Goal: Task Accomplishment & Management: Complete application form

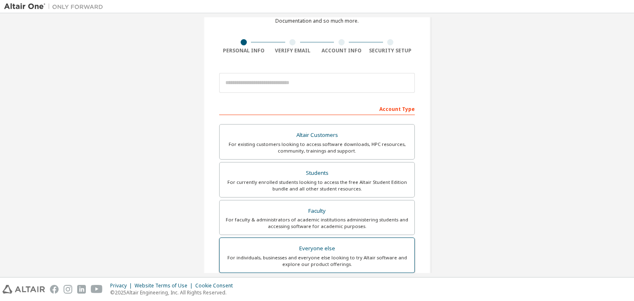
scroll to position [124, 0]
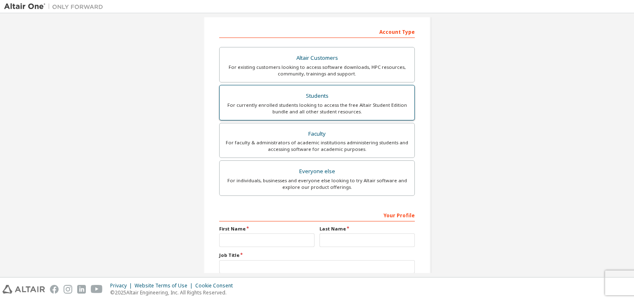
click at [378, 105] on div "For currently enrolled students looking to access the free Altair Student Editi…" at bounding box center [316, 108] width 185 height 13
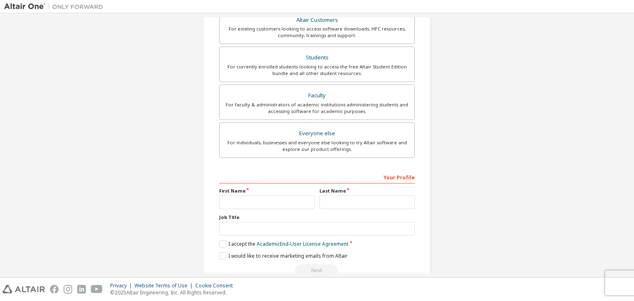
scroll to position [201, 0]
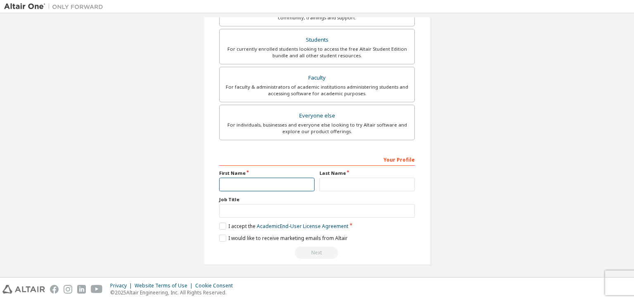
click at [270, 180] on input "text" at bounding box center [266, 185] width 95 height 14
type input "**********"
click at [361, 182] on input "text" at bounding box center [366, 185] width 95 height 14
type input "**********"
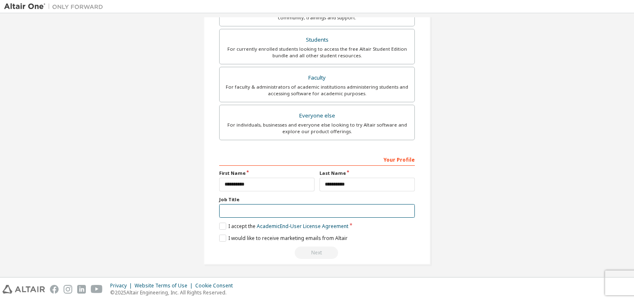
click at [345, 204] on input "text" at bounding box center [317, 211] width 196 height 14
type input "*******"
click at [224, 227] on label "I accept the Academic End-User License Agreement" at bounding box center [283, 226] width 129 height 7
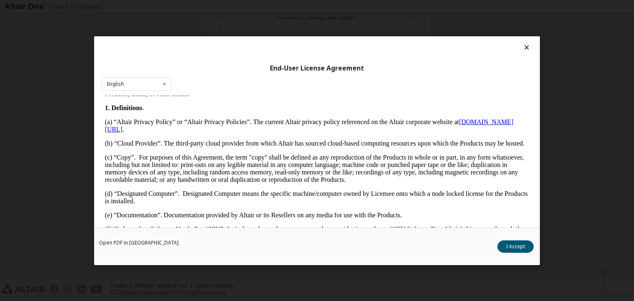
scroll to position [165, 0]
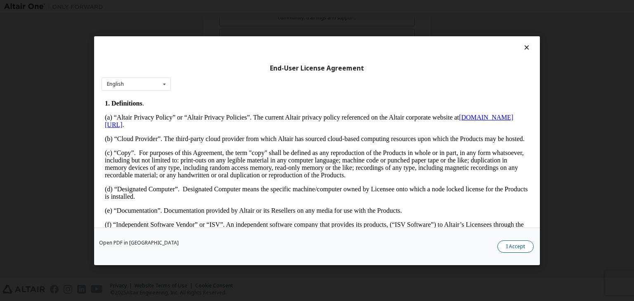
click at [503, 243] on button "I Accept" at bounding box center [515, 247] width 36 height 12
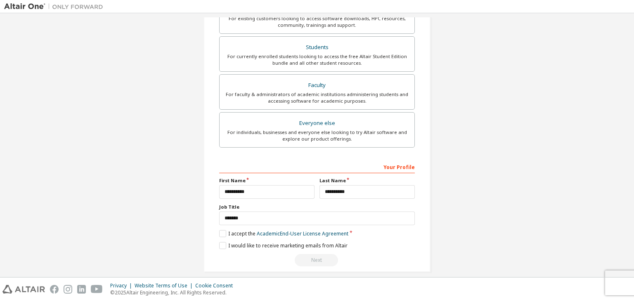
scroll to position [201, 0]
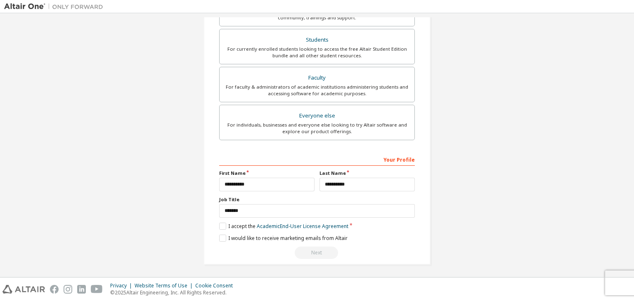
click at [282, 241] on div "**********" at bounding box center [317, 206] width 196 height 107
click at [314, 253] on div "Next" at bounding box center [317, 253] width 196 height 12
click at [314, 252] on div "Next" at bounding box center [317, 253] width 196 height 12
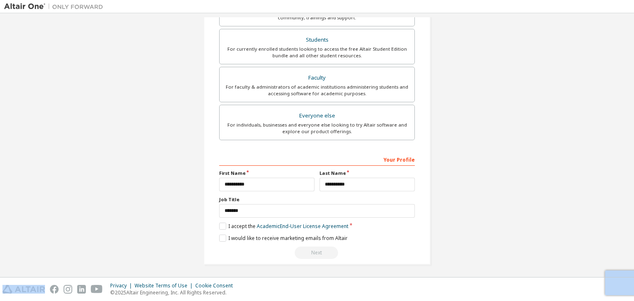
click at [314, 252] on div "Next" at bounding box center [317, 253] width 196 height 12
click at [220, 236] on label "I would like to receive marketing emails from Altair" at bounding box center [283, 238] width 128 height 7
click at [222, 239] on label "I would like to receive marketing emails from Altair" at bounding box center [283, 238] width 128 height 7
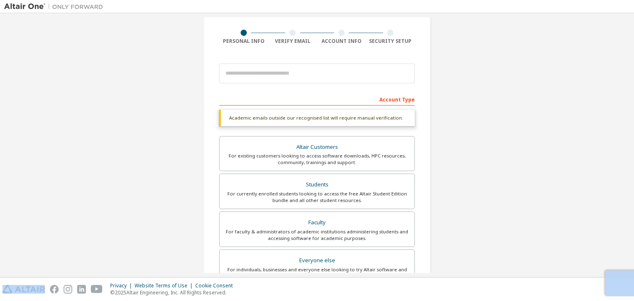
scroll to position [0, 0]
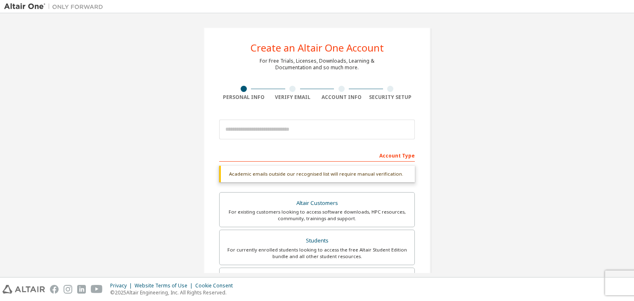
click at [317, 156] on div "Account Type" at bounding box center [317, 155] width 196 height 13
click at [282, 159] on div "Account Type" at bounding box center [317, 155] width 196 height 13
click at [277, 176] on div "Academic emails outside our recognised list will require manual verification." at bounding box center [317, 174] width 196 height 17
click at [299, 172] on div "Academic emails outside our recognised list will require manual verification." at bounding box center [317, 174] width 196 height 17
click at [345, 173] on div "Academic emails outside our recognised list will require manual verification." at bounding box center [317, 174] width 196 height 17
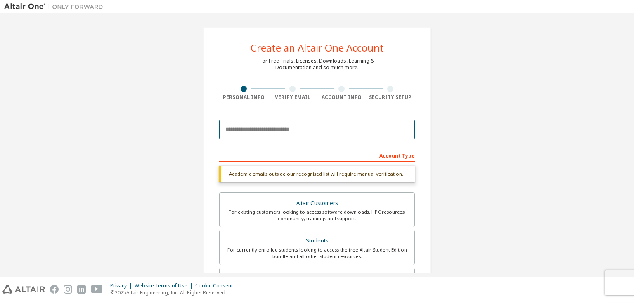
click at [284, 128] on input "email" at bounding box center [317, 130] width 196 height 20
click at [267, 129] on input "**********" at bounding box center [317, 130] width 196 height 20
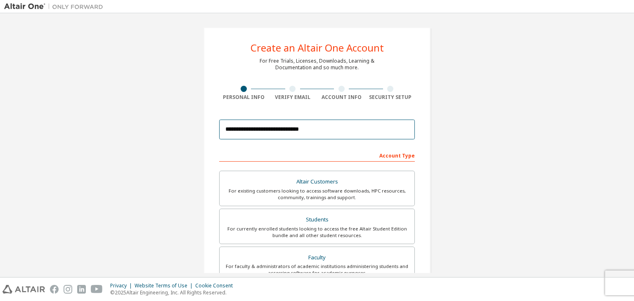
scroll to position [179, 0]
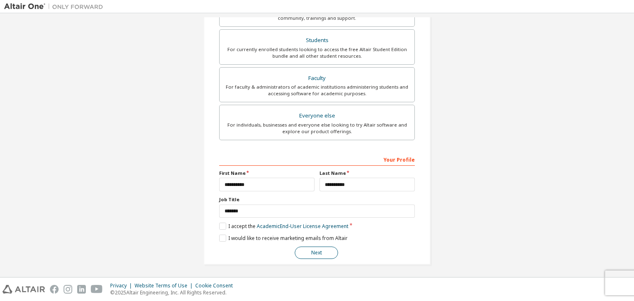
type input "**********"
click at [310, 248] on button "Next" at bounding box center [316, 253] width 43 height 12
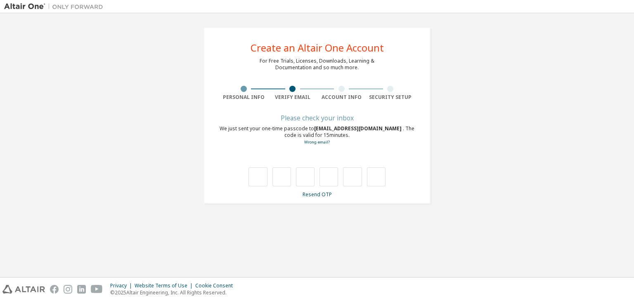
scroll to position [0, 0]
type input "*"
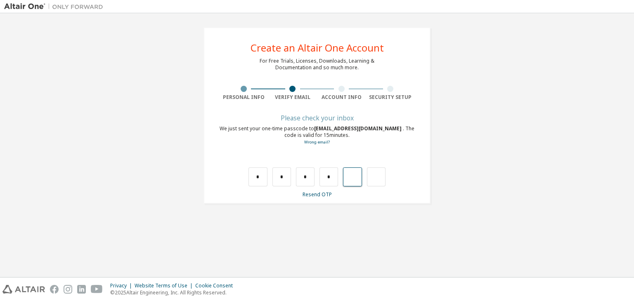
type input "*"
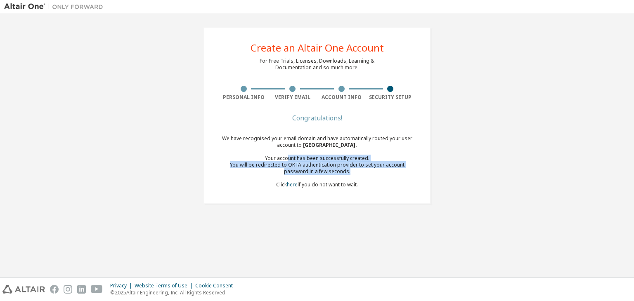
drag, startPoint x: 340, startPoint y: 165, endPoint x: 365, endPoint y: 169, distance: 25.1
click at [365, 169] on div "We have recognised your email domain and have automatically routed your user ac…" at bounding box center [317, 161] width 196 height 53
click at [365, 169] on div "You will be redirected to OKTA authentication provider to set your account pass…" at bounding box center [317, 168] width 196 height 13
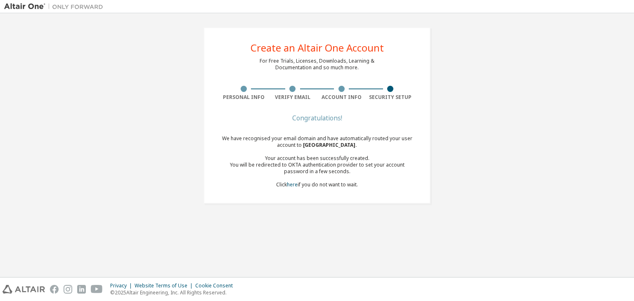
click at [339, 193] on div "Congratulations! We have recognised your email domain and have automatically ro…" at bounding box center [317, 157] width 196 height 83
click at [292, 186] on link "here" at bounding box center [292, 184] width 11 height 7
